Goal: Complete application form

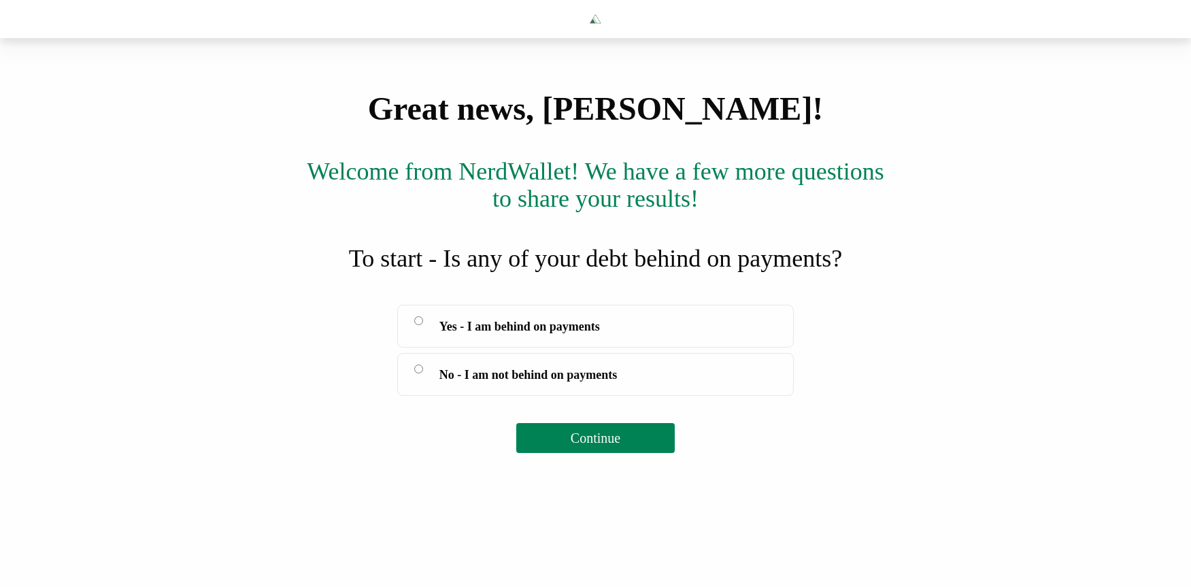
click at [517, 336] on span "Yes - I am behind on payments" at bounding box center [519, 326] width 160 height 19
click at [609, 445] on span "Continue" at bounding box center [595, 437] width 50 height 15
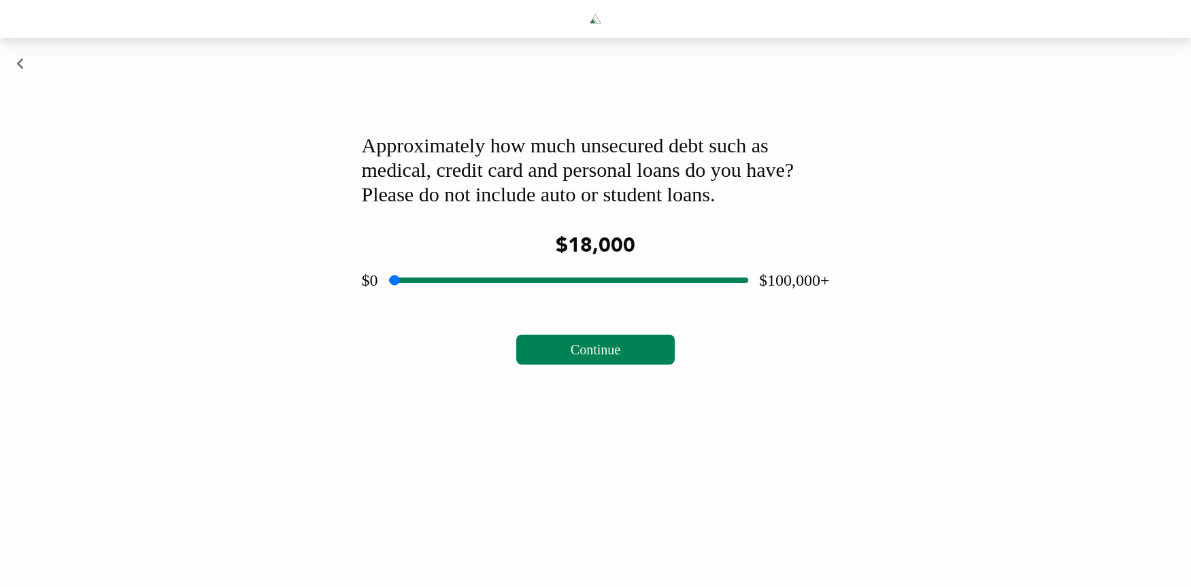
drag, startPoint x: 568, startPoint y: 322, endPoint x: 457, endPoint y: 326, distance: 110.9
type input "*****"
click at [457, 302] on input "range" at bounding box center [568, 280] width 359 height 44
click at [604, 364] on button "Continue" at bounding box center [595, 350] width 158 height 30
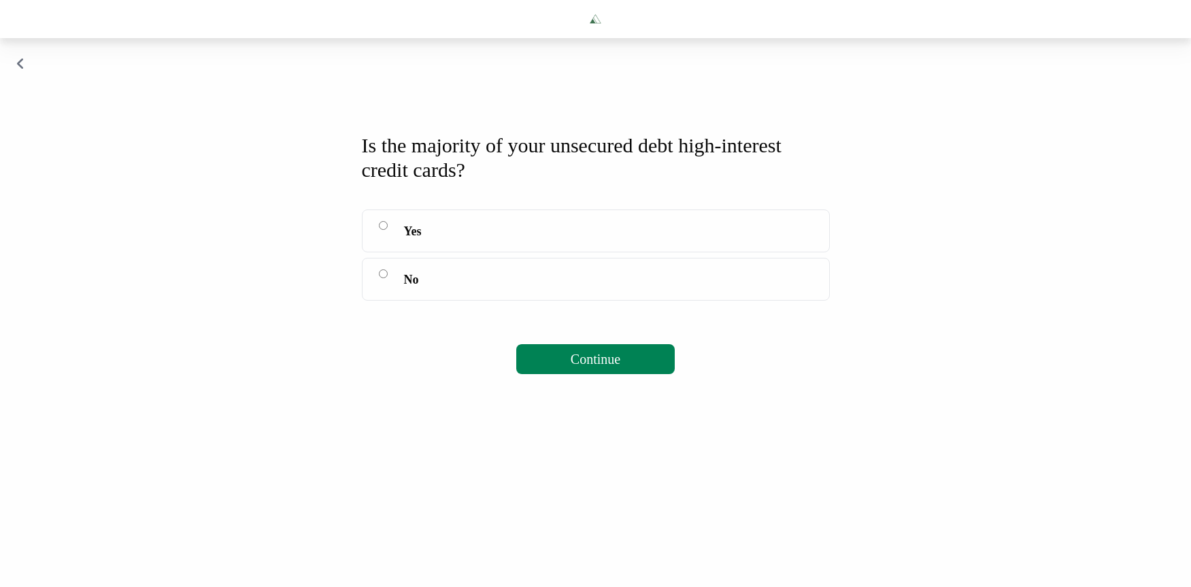
click at [416, 241] on span "Yes" at bounding box center [413, 231] width 18 height 19
click at [581, 366] on span "Continue" at bounding box center [595, 359] width 50 height 15
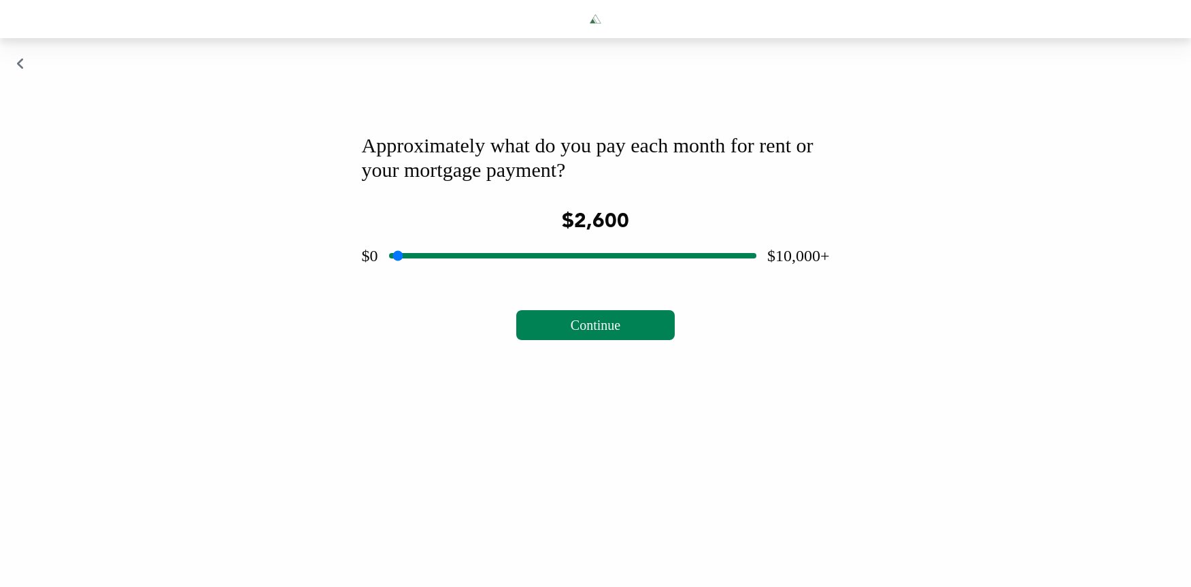
drag, startPoint x: 569, startPoint y: 298, endPoint x: 486, endPoint y: 300, distance: 83.0
type input "****"
click at [486, 277] on input "range" at bounding box center [572, 256] width 367 height 44
click at [620, 332] on span "Continue" at bounding box center [595, 325] width 50 height 15
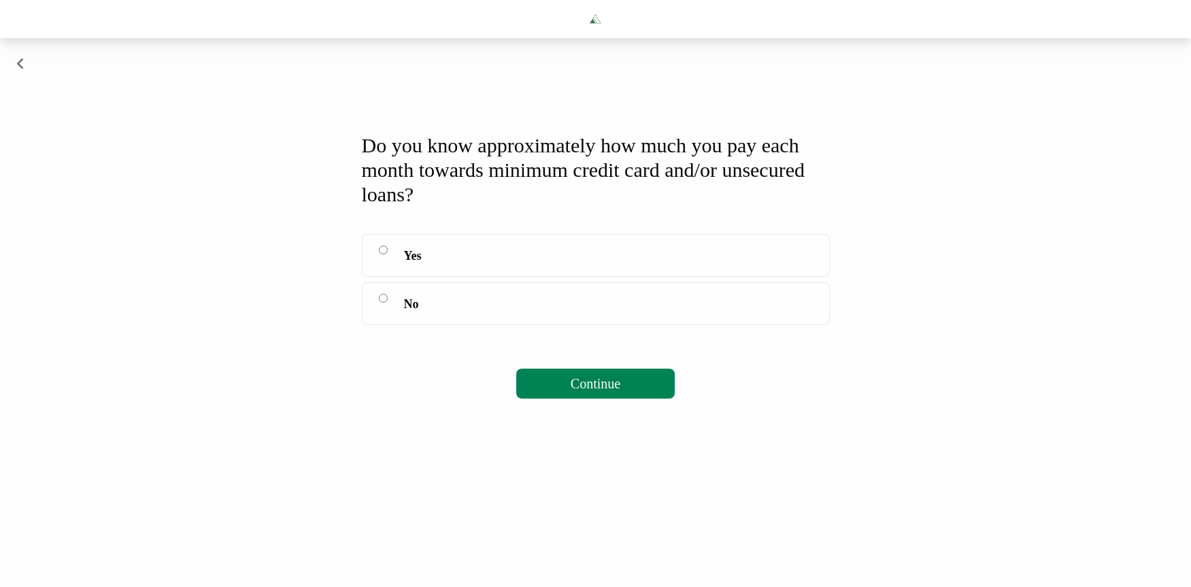
click at [419, 265] on span "Yes" at bounding box center [413, 255] width 18 height 19
click at [598, 391] on span "Continue" at bounding box center [595, 383] width 50 height 15
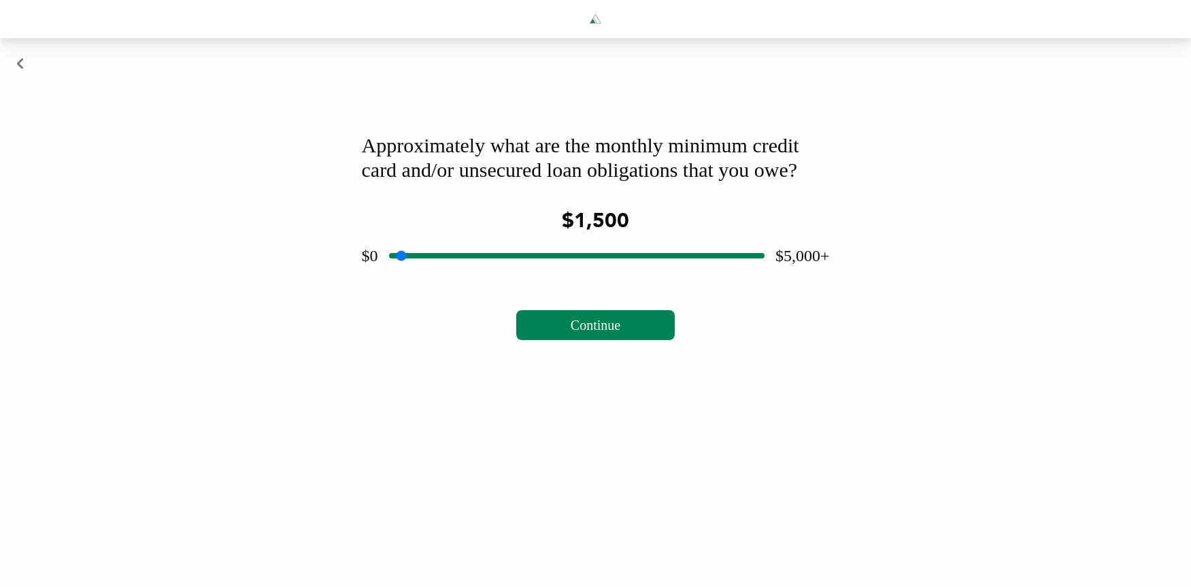
drag, startPoint x: 575, startPoint y: 326, endPoint x: 500, endPoint y: 327, distance: 74.1
click at [500, 277] on input "range" at bounding box center [576, 256] width 375 height 44
click at [617, 332] on span "Continue" at bounding box center [595, 325] width 50 height 15
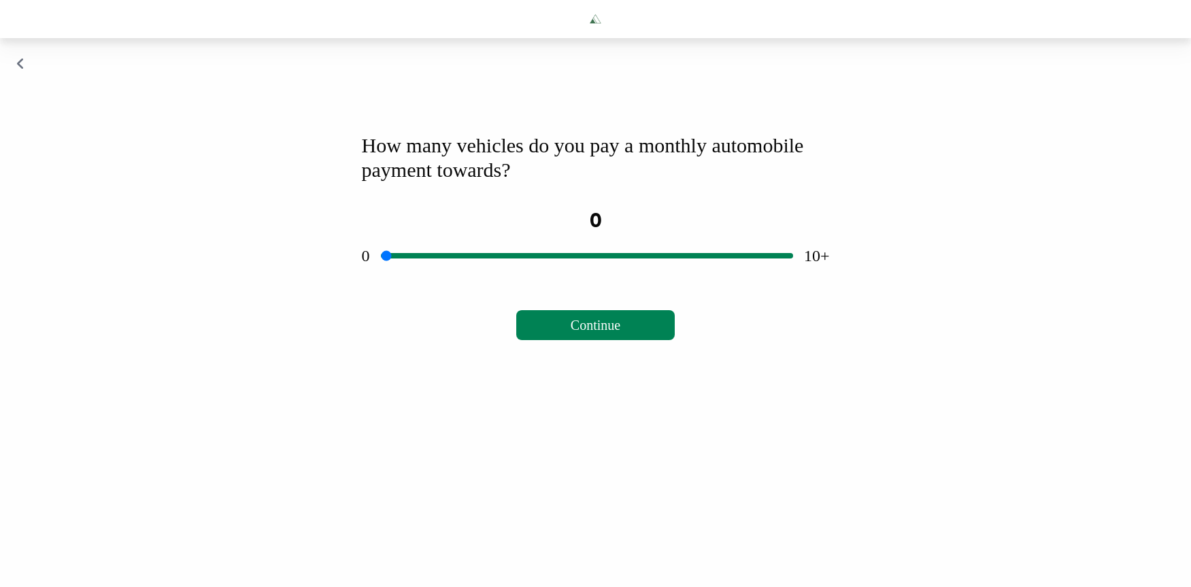
click at [585, 277] on input "range" at bounding box center [587, 256] width 412 height 44
click at [604, 332] on span "Continue" at bounding box center [595, 325] width 50 height 15
drag, startPoint x: 559, startPoint y: 300, endPoint x: 324, endPoint y: 310, distance: 234.8
type input "*"
click at [381, 277] on input "range" at bounding box center [587, 256] width 412 height 44
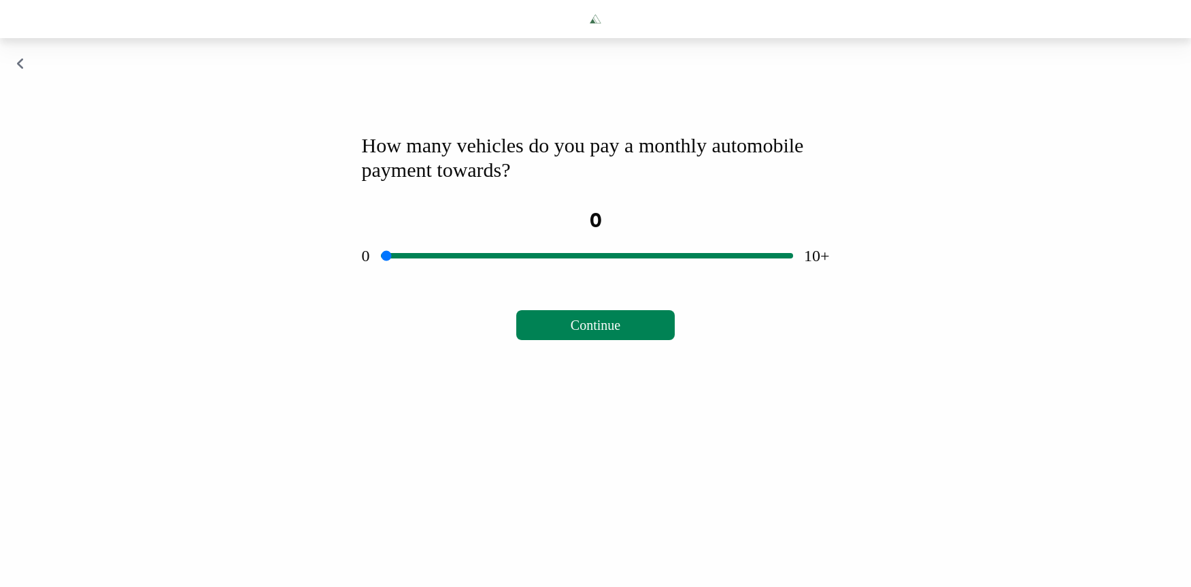
click at [580, 332] on span "Continue" at bounding box center [595, 325] width 50 height 15
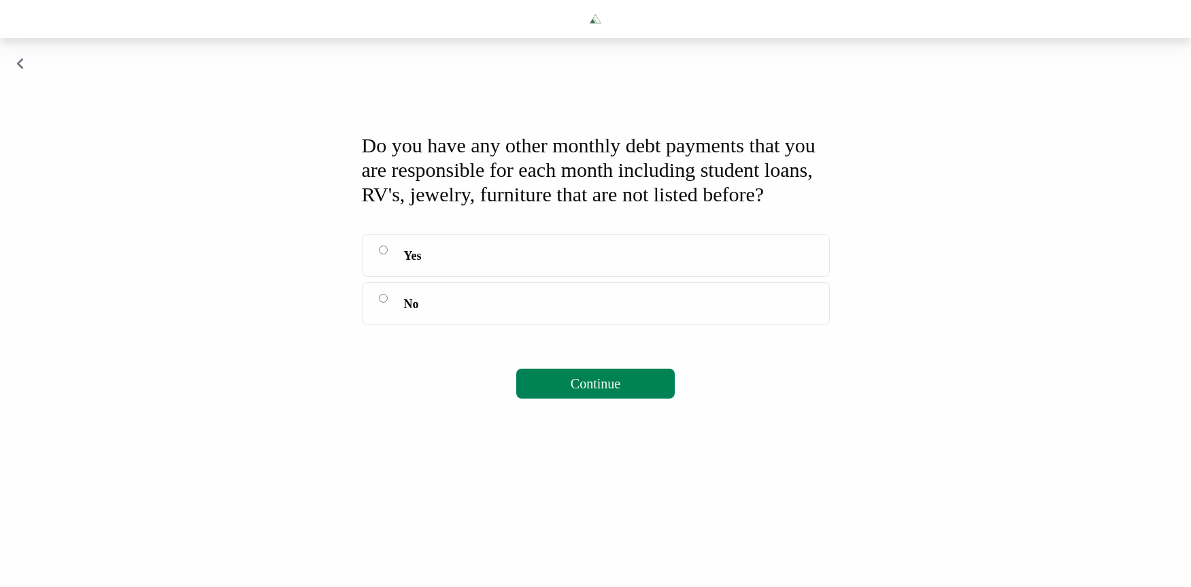
click at [424, 325] on label "No" at bounding box center [596, 303] width 468 height 43
click at [592, 391] on span "Continue" at bounding box center [595, 383] width 50 height 15
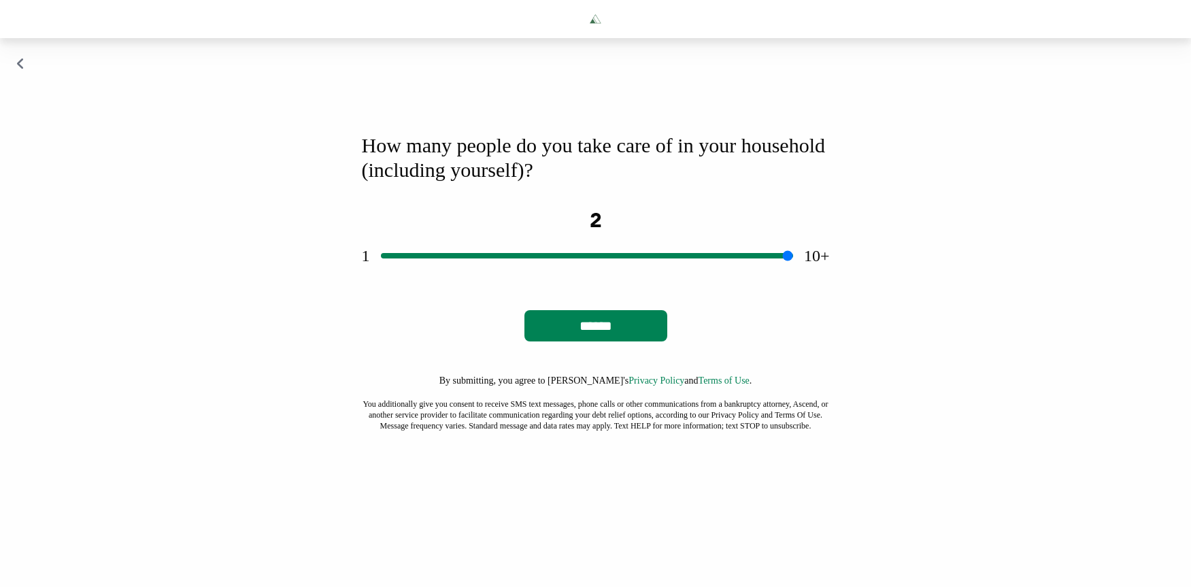
drag, startPoint x: 605, startPoint y: 300, endPoint x: 409, endPoint y: 312, distance: 196.2
type input "*"
click at [409, 277] on input "range" at bounding box center [587, 256] width 412 height 44
click at [587, 341] on input "******" at bounding box center [595, 325] width 143 height 31
